Goal: Transaction & Acquisition: Purchase product/service

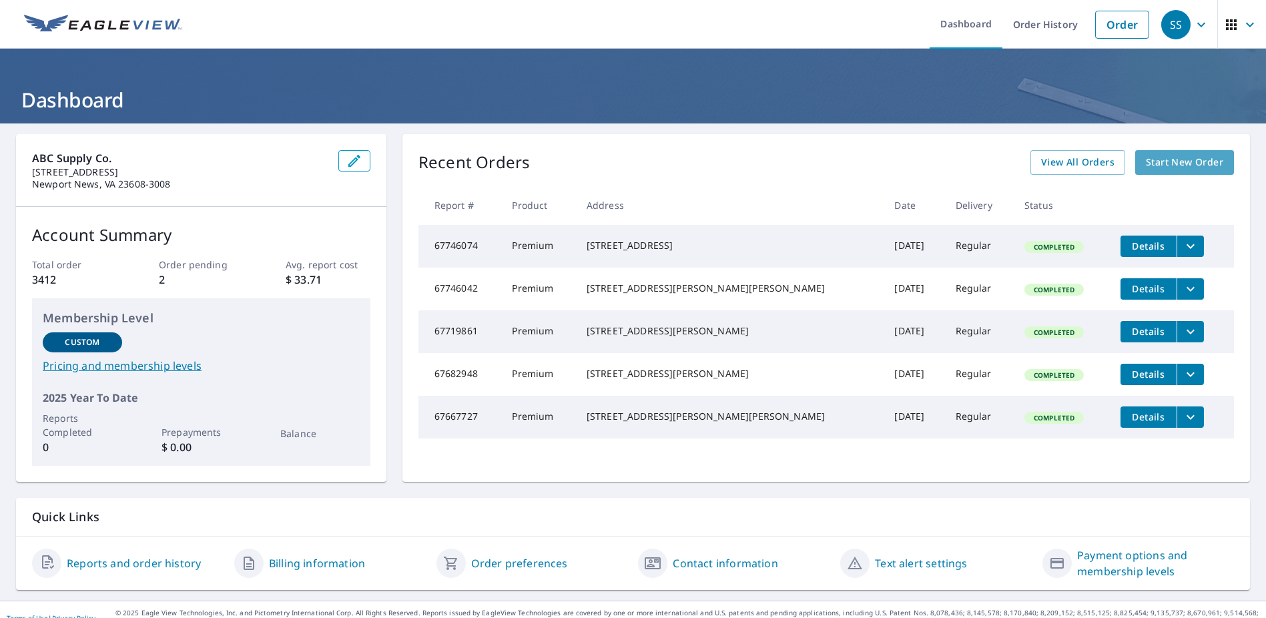
click at [1167, 152] on link "Start New Order" at bounding box center [1184, 162] width 99 height 25
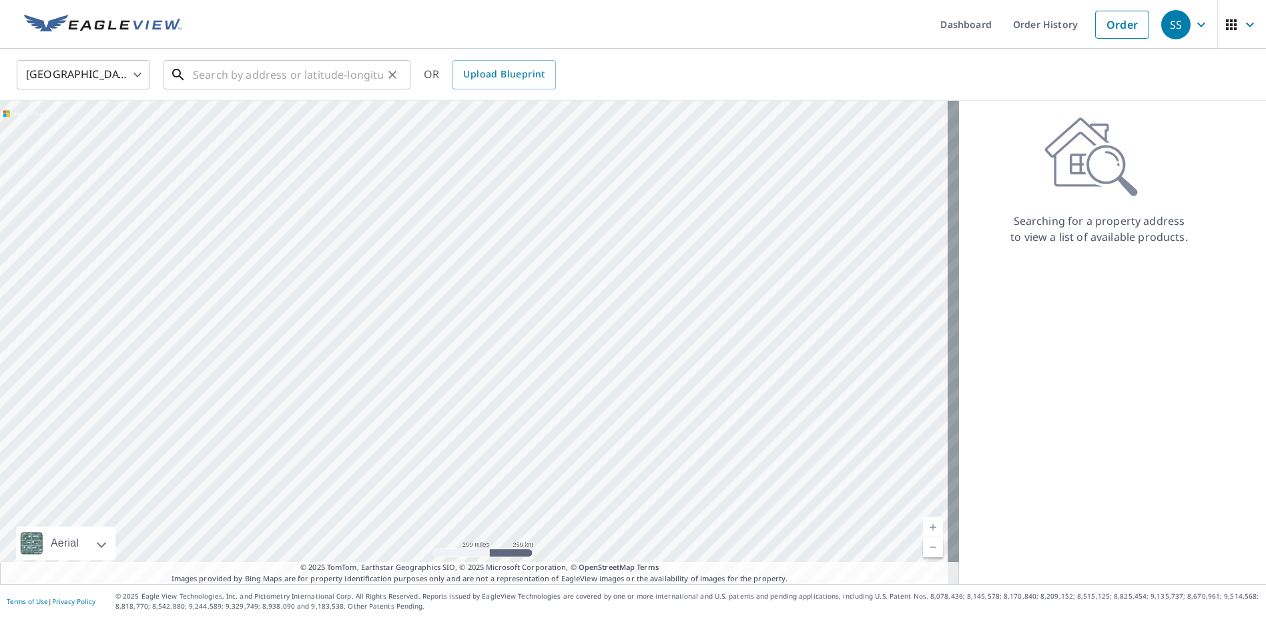
click at [281, 71] on input "text" at bounding box center [288, 74] width 190 height 37
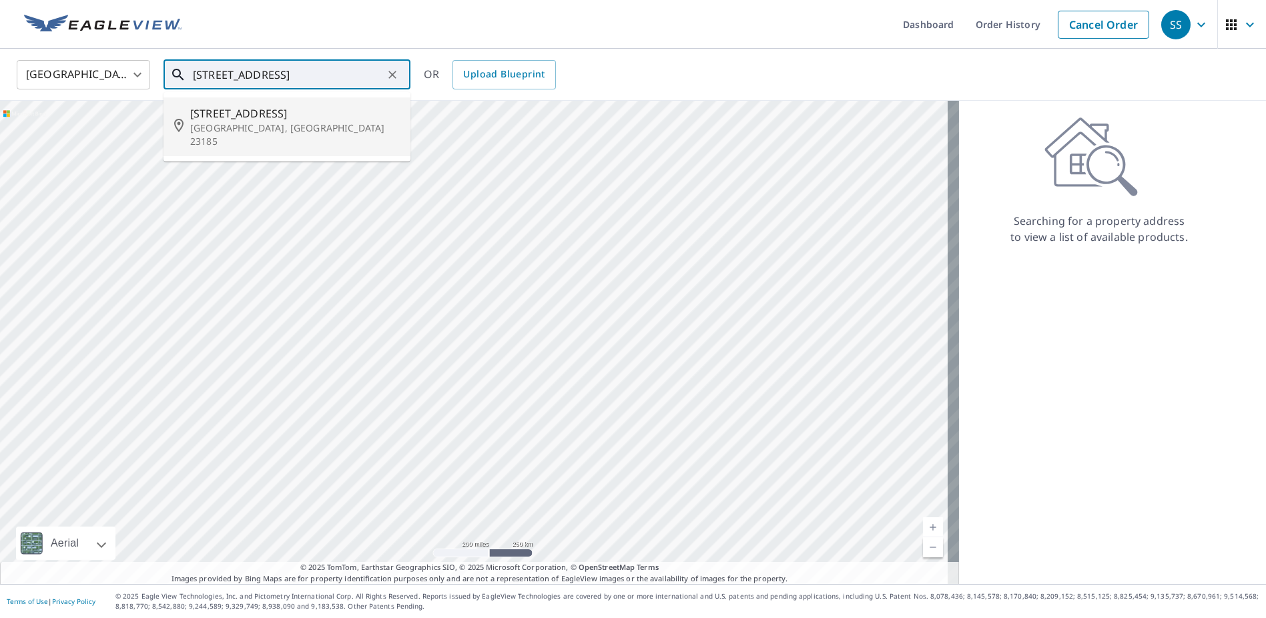
click at [241, 128] on p "Williamsburg, VA 23185" at bounding box center [295, 134] width 210 height 27
type input "301 N Boundary St Williamsburg, VA 23185"
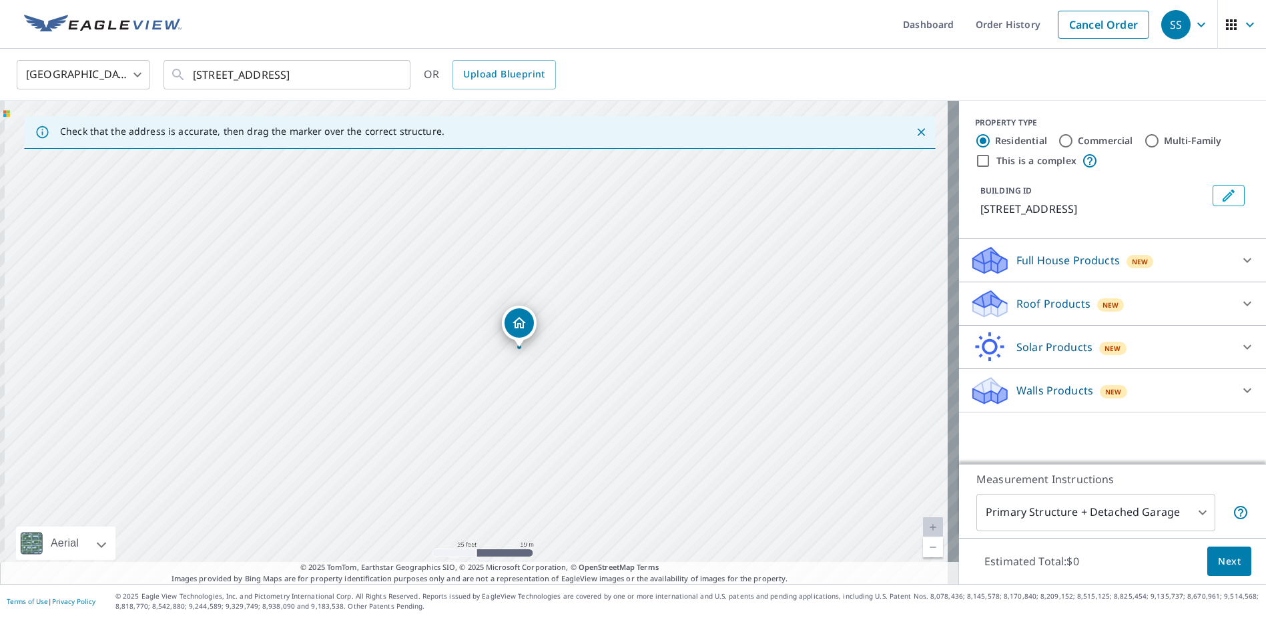
drag, startPoint x: 476, startPoint y: 348, endPoint x: 547, endPoint y: 334, distance: 72.7
click at [547, 334] on div "301 N Boundary St Williamsburg, VA 23185" at bounding box center [479, 342] width 959 height 483
click at [1144, 134] on input "Multi-Family" at bounding box center [1152, 141] width 16 height 16
radio input "true"
type input "2"
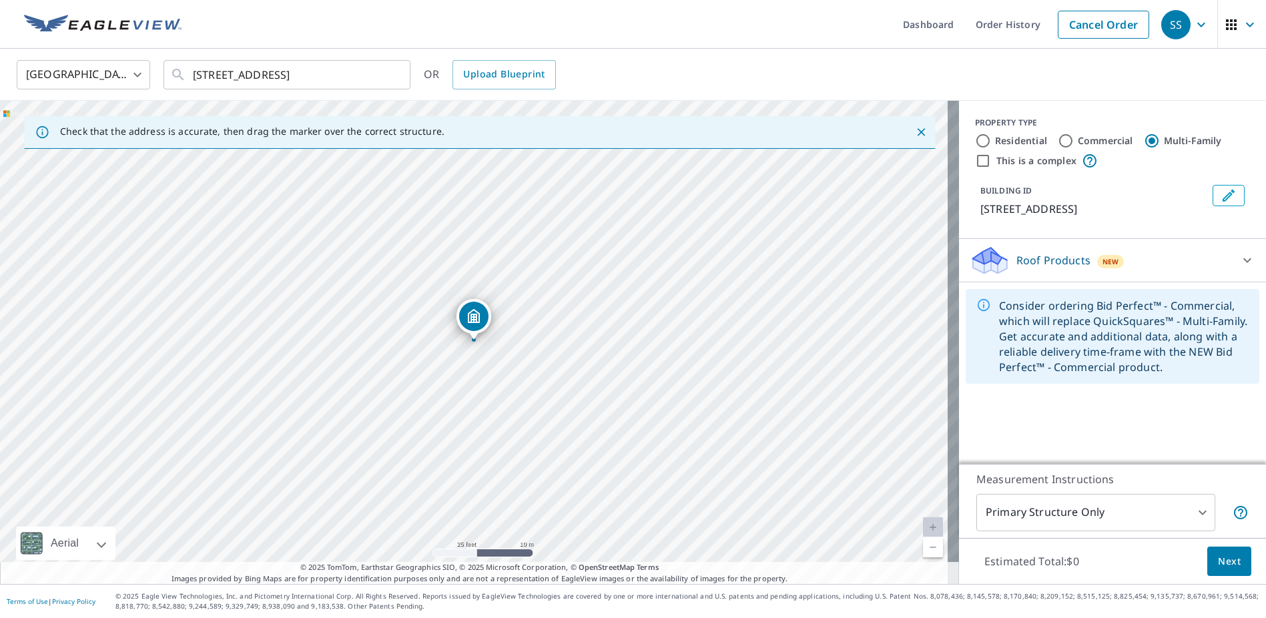
click at [451, 314] on div "301 N Boundary St Williamsburg, VA 23185" at bounding box center [479, 342] width 959 height 483
click at [1147, 137] on input "Multi-Family" at bounding box center [1152, 141] width 16 height 16
click at [978, 137] on input "Residential" at bounding box center [983, 141] width 16 height 16
radio input "true"
type input "1"
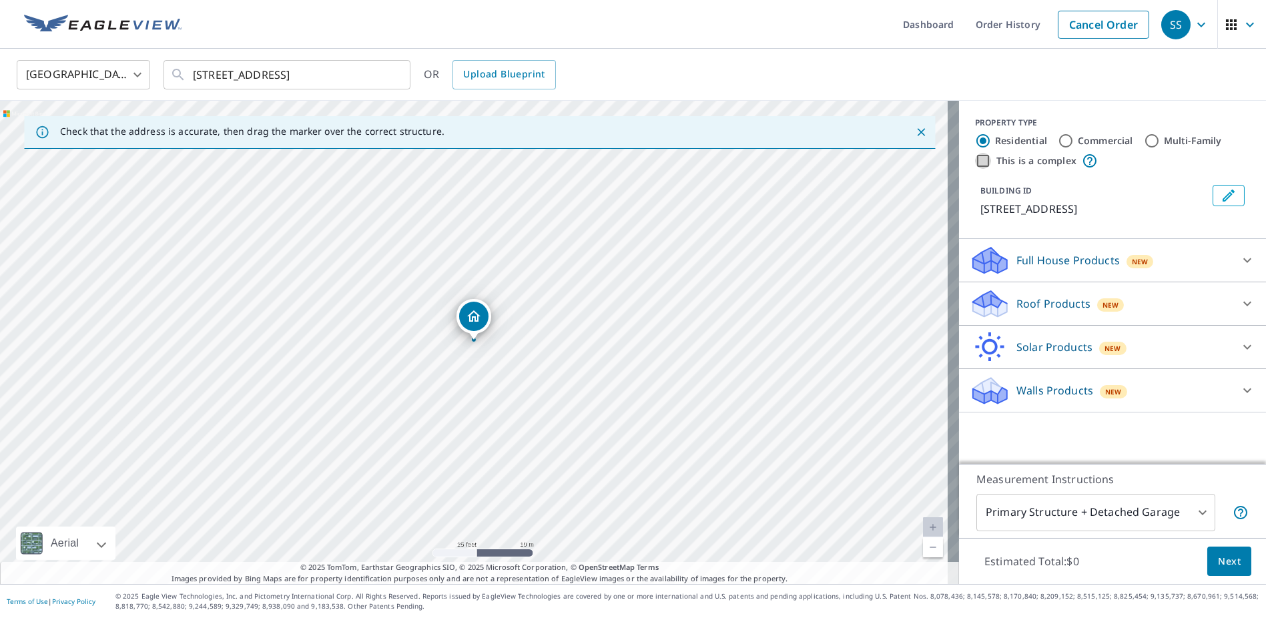
click at [975, 158] on input "This is a complex" at bounding box center [983, 161] width 16 height 16
checkbox input "true"
radio input "false"
radio input "true"
type input "4"
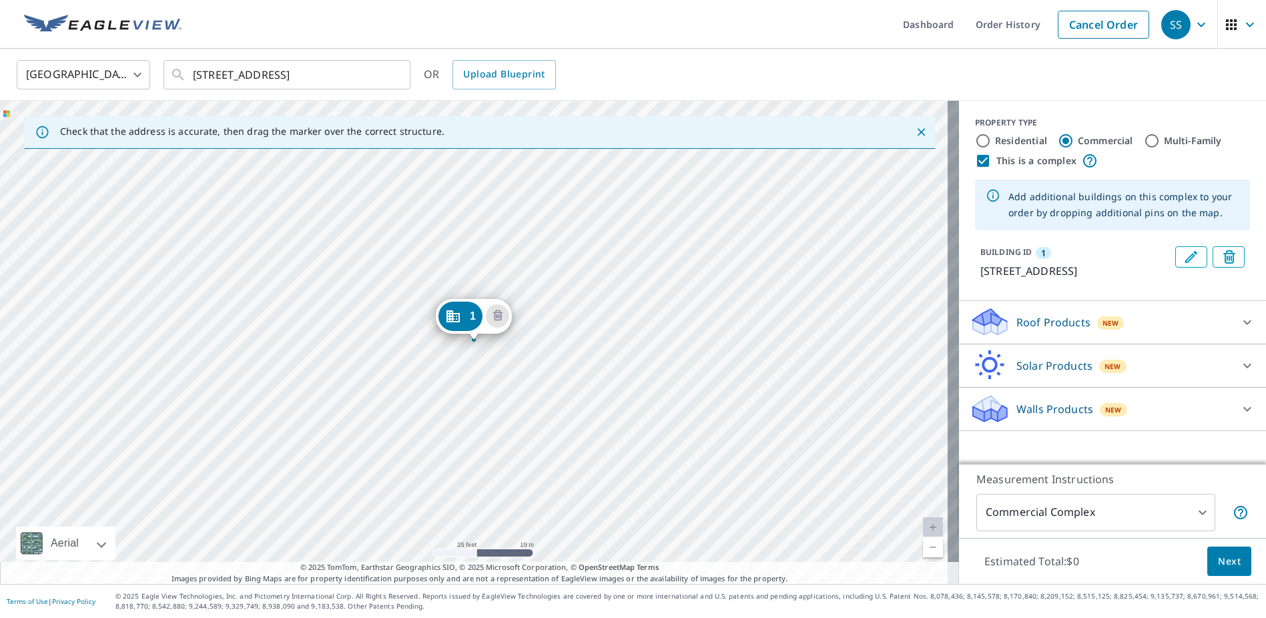
click at [469, 252] on div "1 301 N Boundary St Williamsburg, VA 23185" at bounding box center [479, 342] width 959 height 483
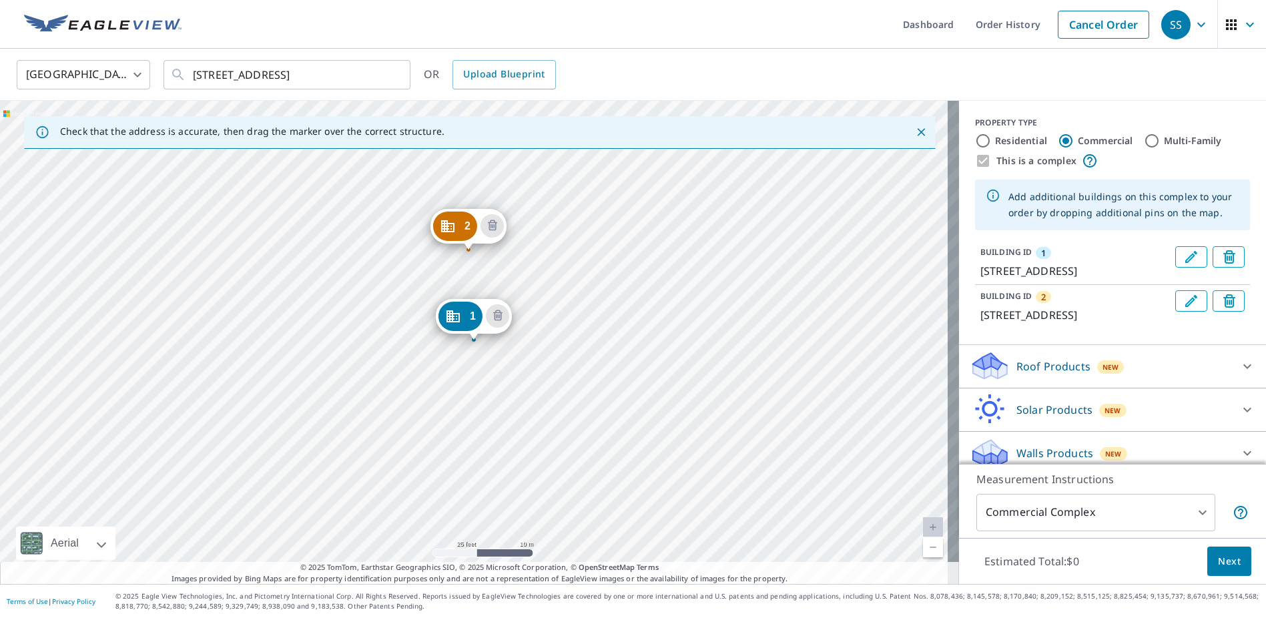
click at [467, 283] on div "2 301 N Boundary St Williamsburg, VA 23185 1 301 N Boundary St Williamsburg, VA…" at bounding box center [479, 342] width 959 height 483
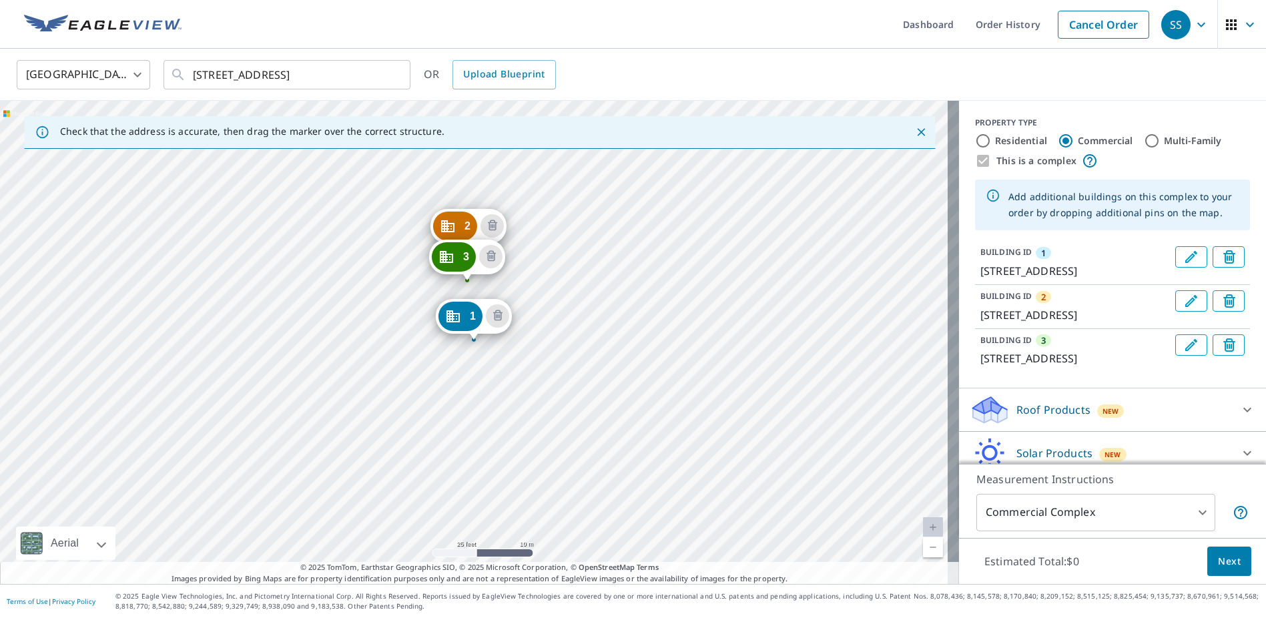
click at [480, 301] on div "1 301 N Boundary St Williamsburg, VA 23185" at bounding box center [474, 316] width 76 height 35
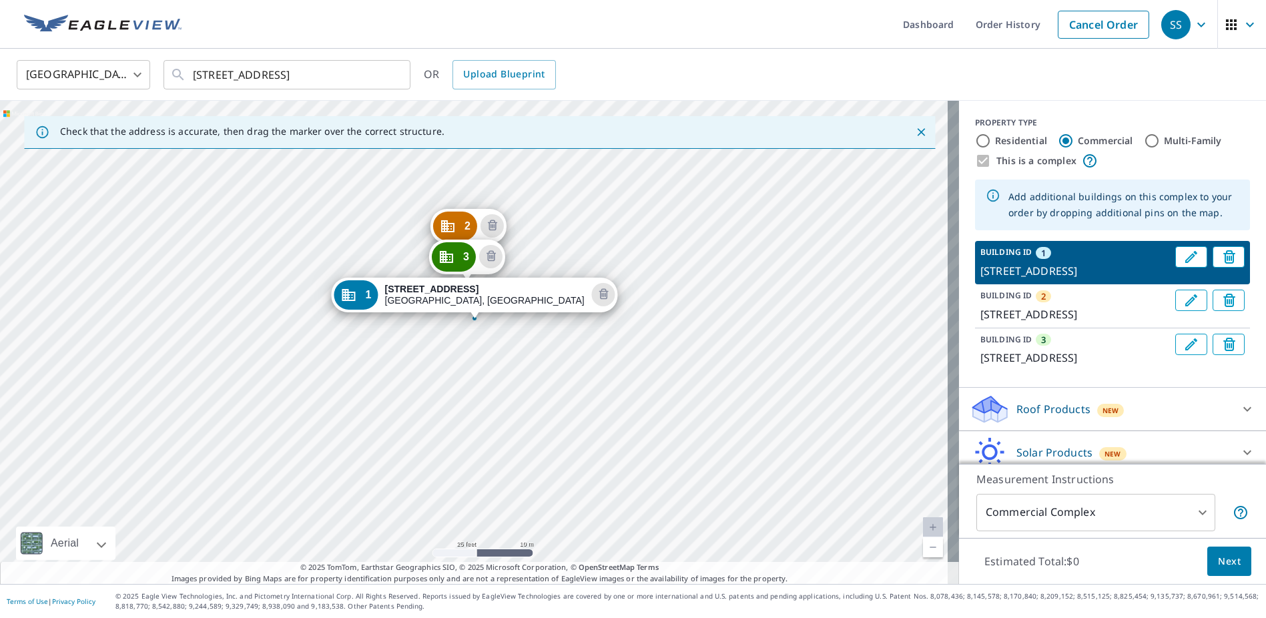
drag, startPoint x: 479, startPoint y: 318, endPoint x: 479, endPoint y: 297, distance: 21.4
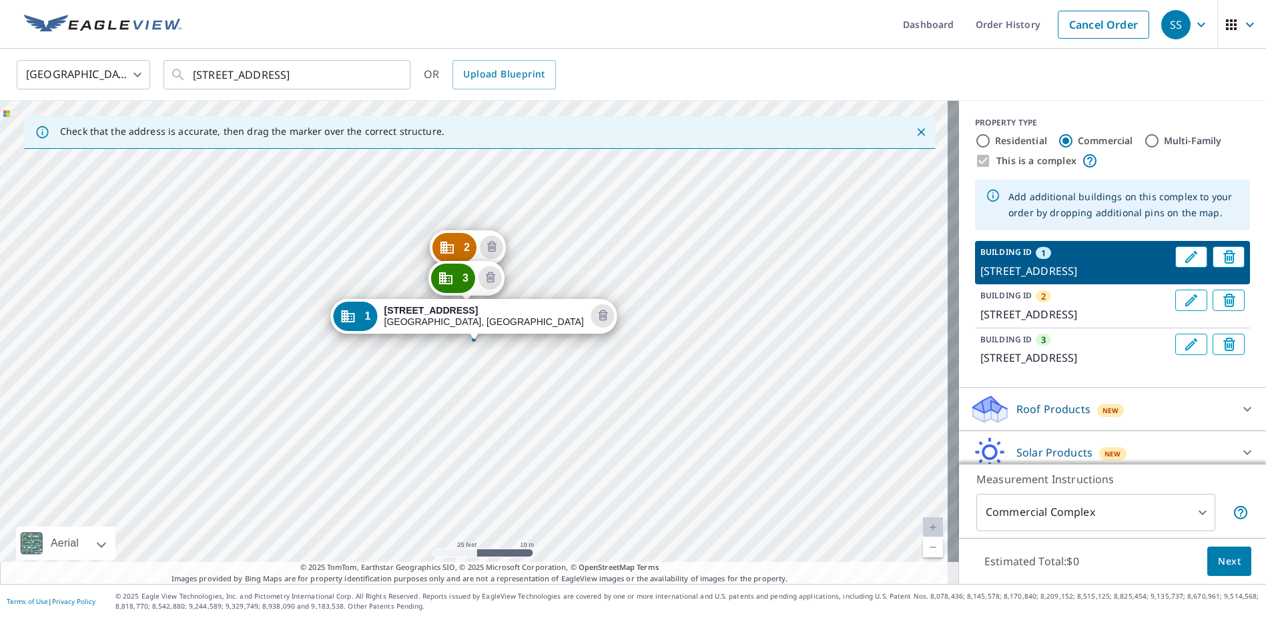
click at [474, 365] on div "2 301 N Boundary St Williamsburg, VA 23185 3 301 N Boundary St Williamsburg, VA…" at bounding box center [479, 342] width 959 height 483
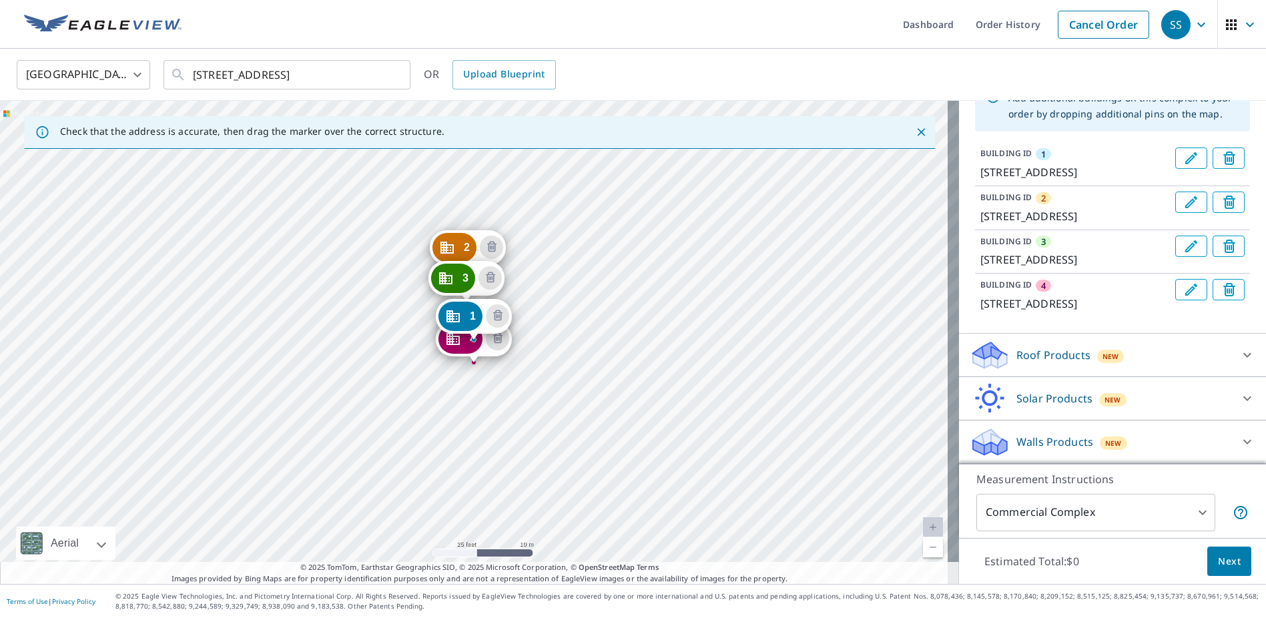
click at [1085, 368] on div "Roof Products New" at bounding box center [1101, 355] width 262 height 31
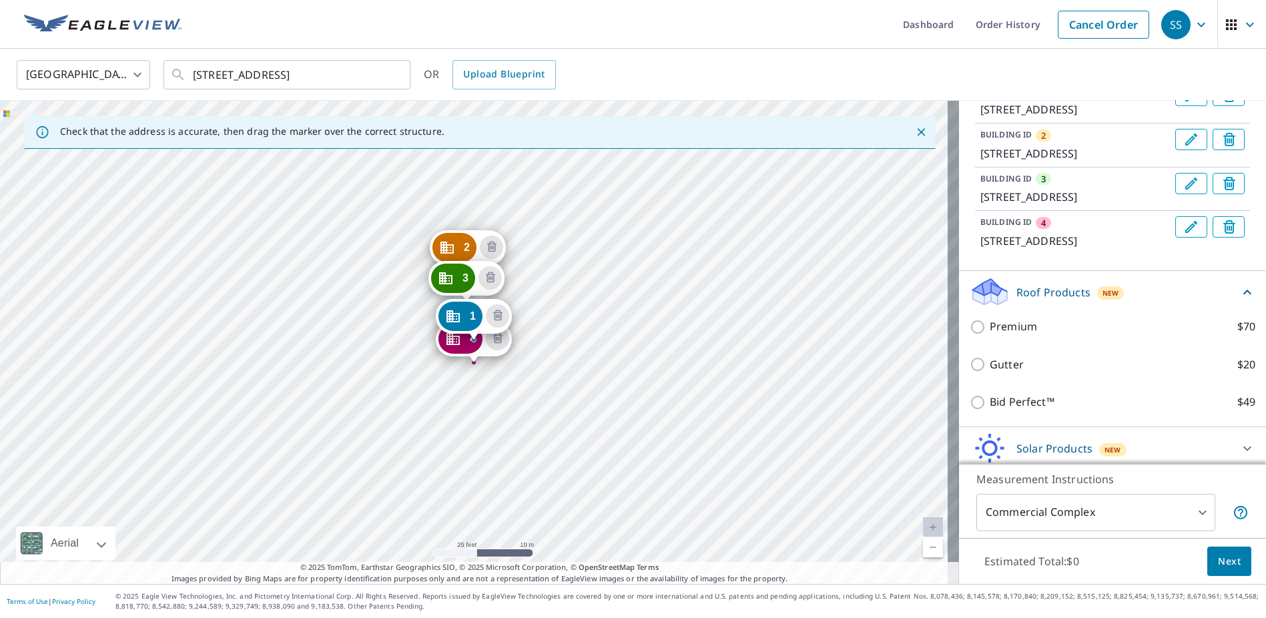
click at [1005, 335] on p "Premium" at bounding box center [1013, 326] width 47 height 17
click at [990, 335] on input "Premium $70" at bounding box center [980, 327] width 20 height 16
checkbox input "true"
click at [1218, 567] on span "Next" at bounding box center [1229, 561] width 23 height 17
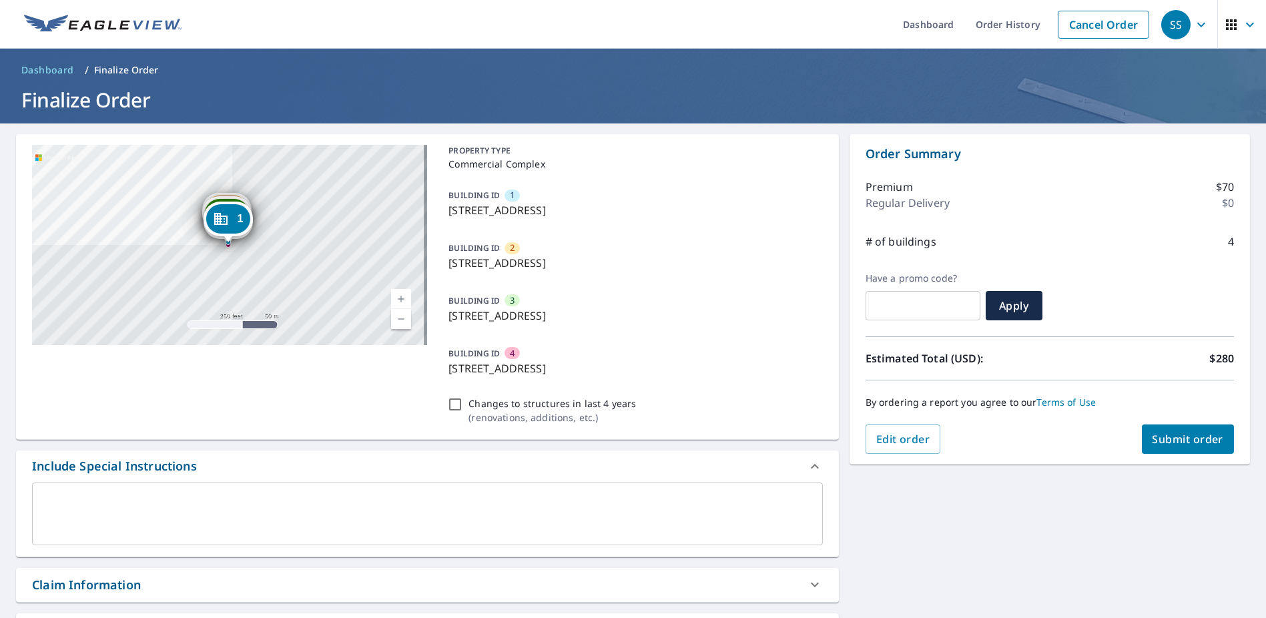
click at [1197, 443] on span "Submit order" at bounding box center [1188, 439] width 71 height 15
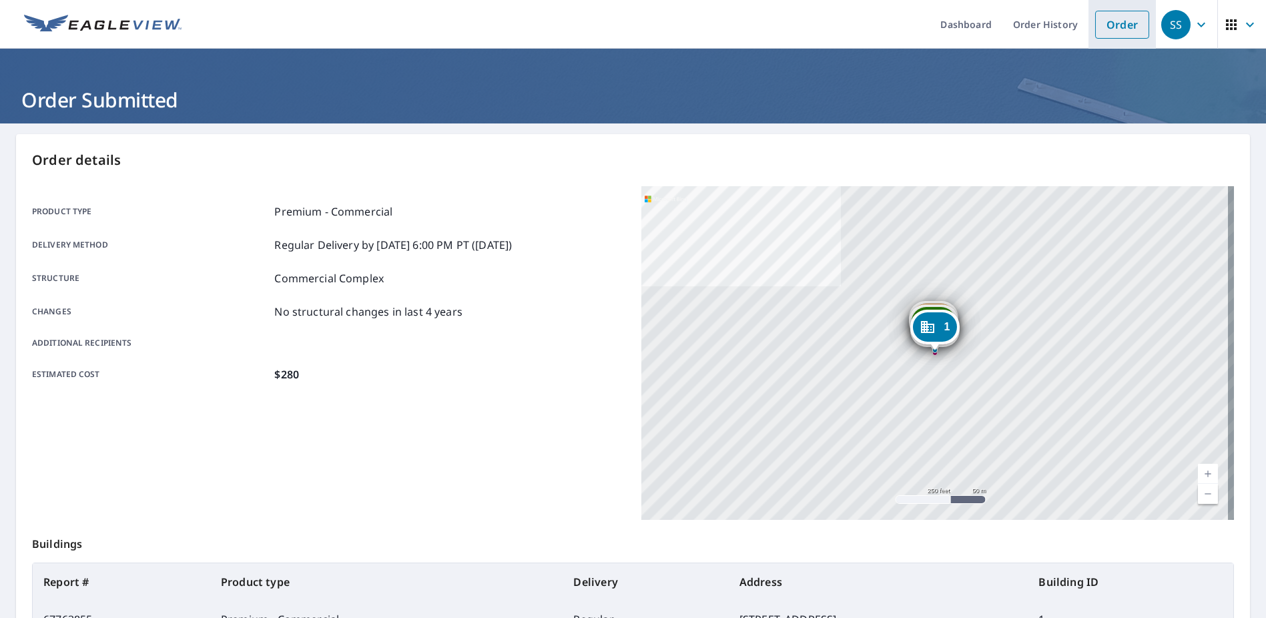
click at [1117, 21] on link "Order" at bounding box center [1122, 25] width 54 height 28
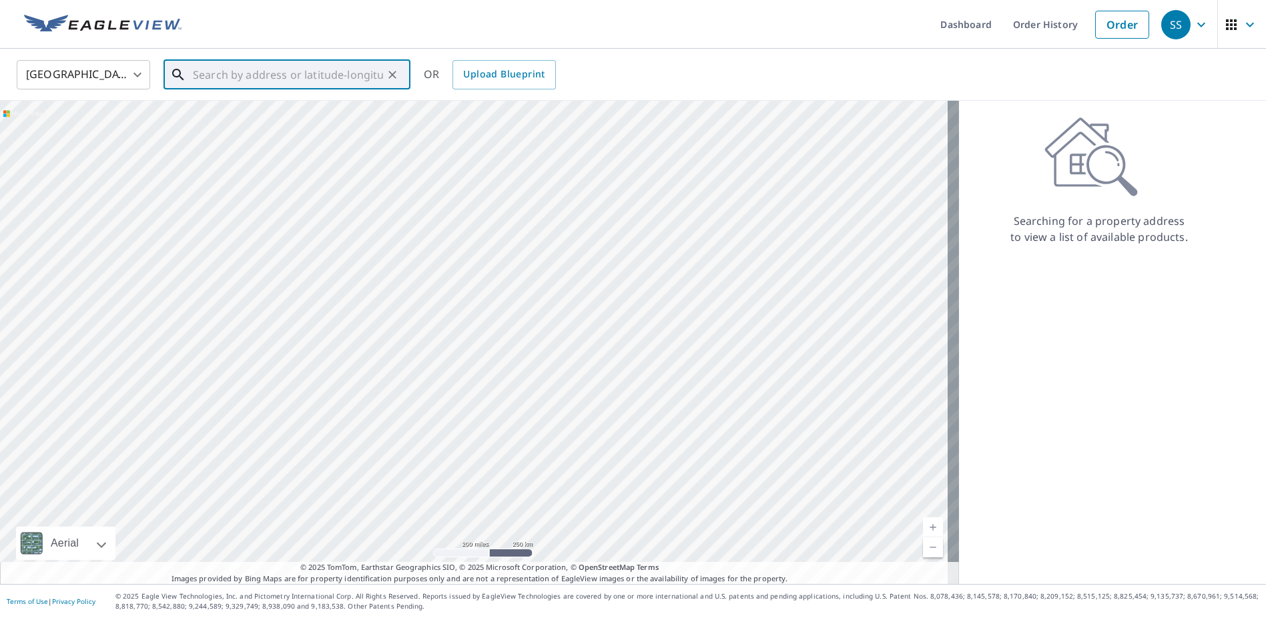
click at [368, 74] on input "text" at bounding box center [288, 74] width 190 height 37
click at [364, 77] on input "text" at bounding box center [288, 74] width 190 height 37
click at [305, 123] on p "Williamsburg, VA 23188" at bounding box center [295, 134] width 210 height 27
type input "4248 Birdella Dr Williamsburg, VA 23188"
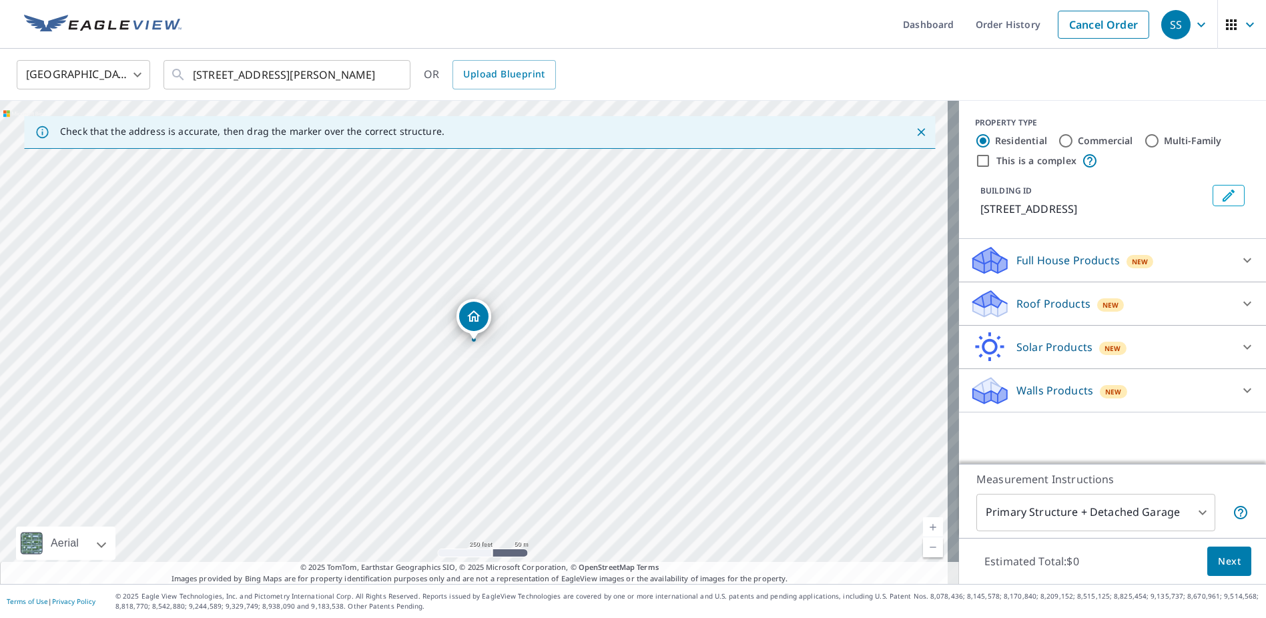
click at [1063, 259] on p "Full House Products" at bounding box center [1068, 260] width 103 height 16
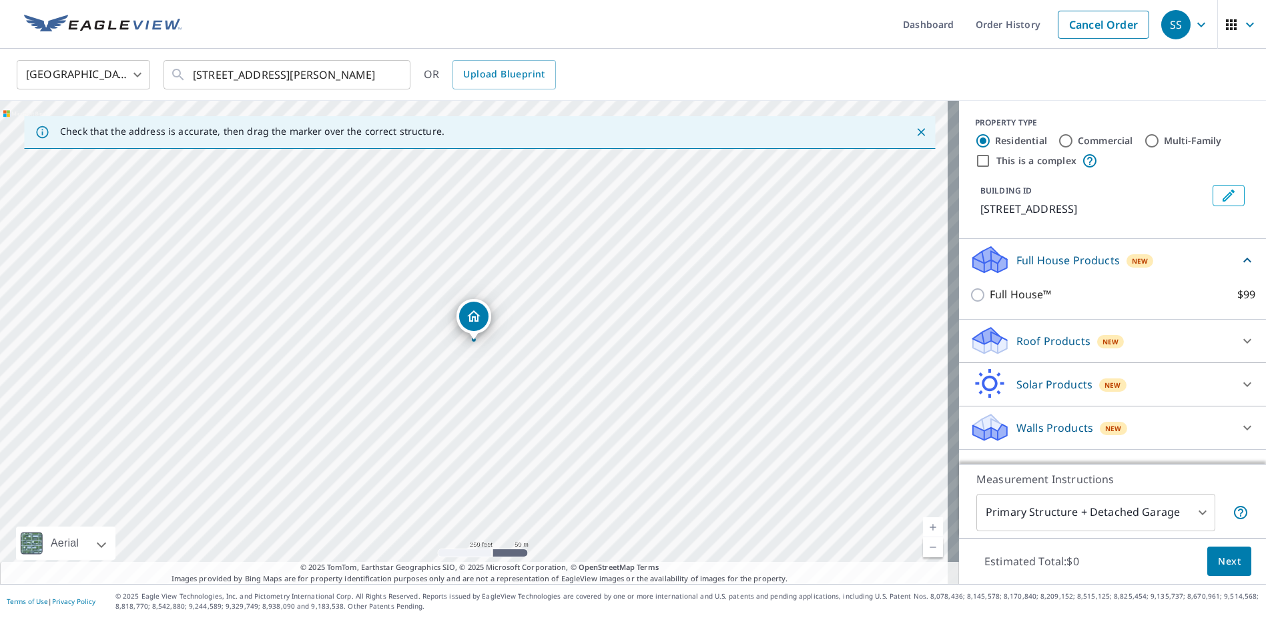
click at [991, 346] on icon at bounding box center [990, 346] width 34 height 16
click at [990, 376] on p "Premium" at bounding box center [1013, 375] width 47 height 17
click at [989, 376] on input "Premium $20.5 - $66" at bounding box center [980, 375] width 20 height 16
checkbox input "true"
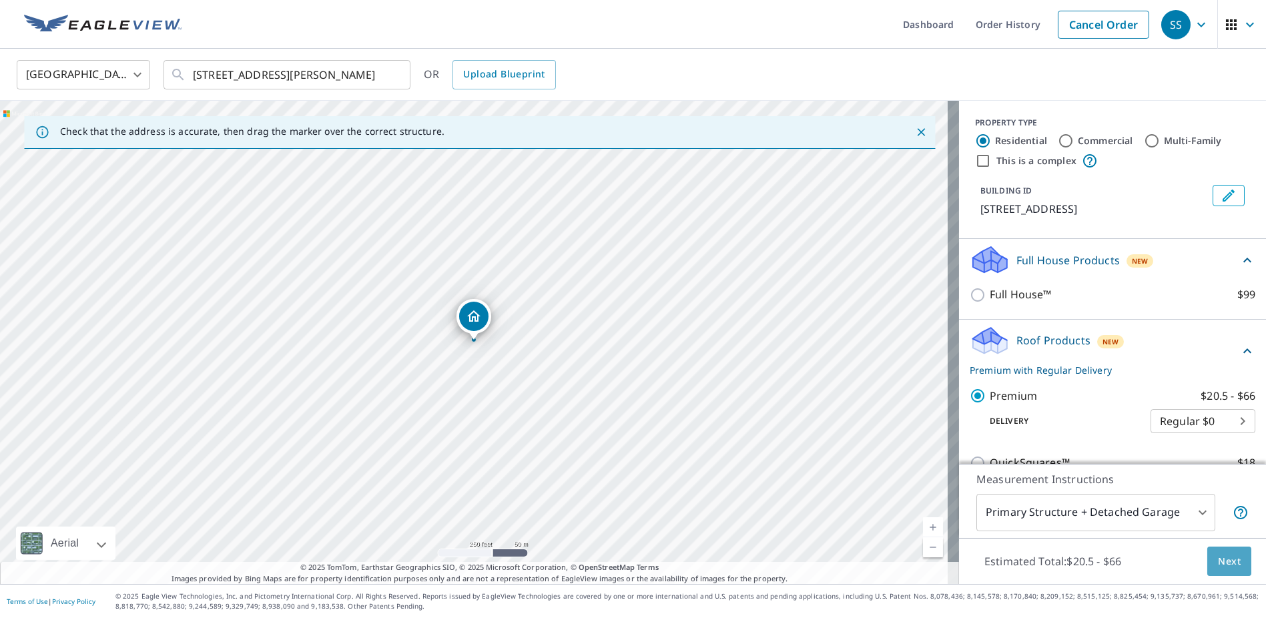
click at [1226, 555] on span "Next" at bounding box center [1229, 561] width 23 height 17
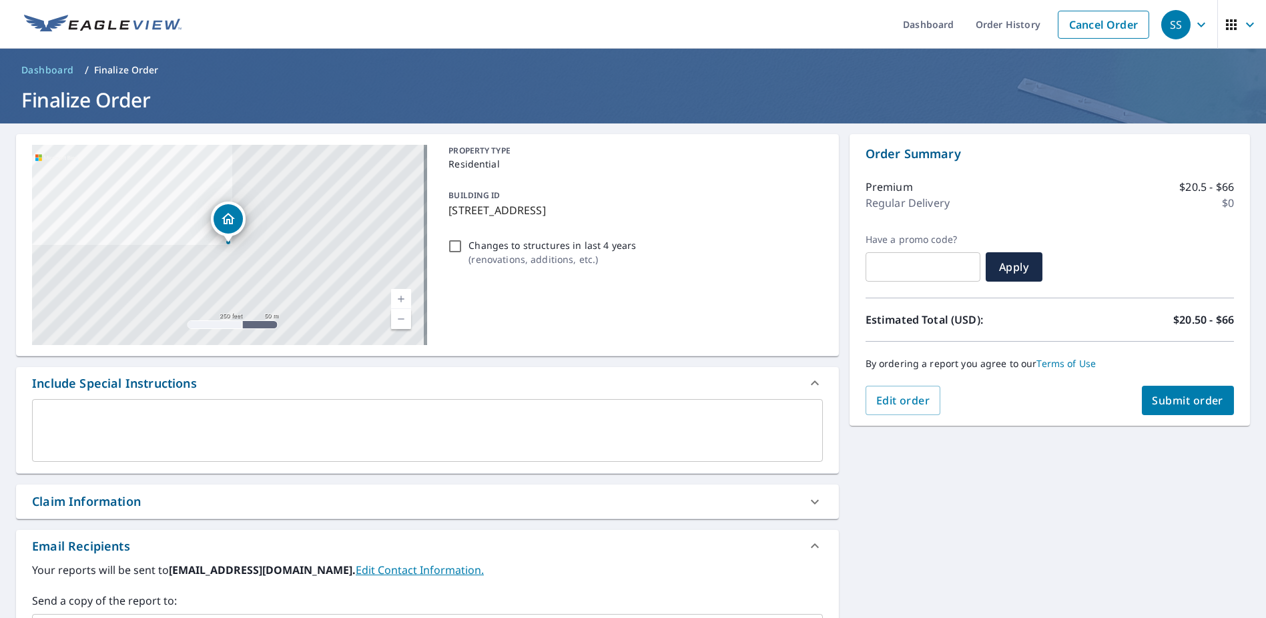
click at [1179, 389] on button "Submit order" at bounding box center [1188, 400] width 93 height 29
